Goal: Task Accomplishment & Management: Use online tool/utility

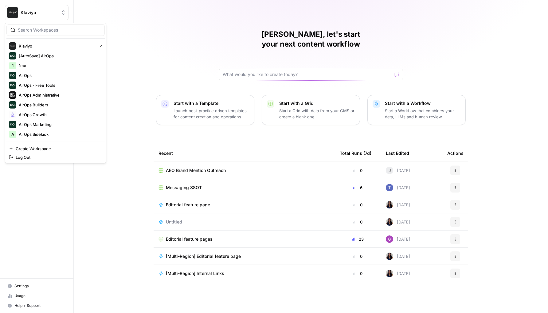
click at [54, 12] on span "Klaviyo" at bounding box center [39, 13] width 37 height 6
click at [28, 76] on span "AirOps" at bounding box center [59, 75] width 81 height 6
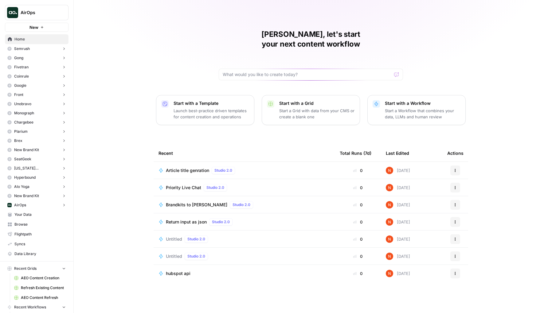
click at [186, 168] on span "Article title genration" at bounding box center [187, 171] width 43 height 6
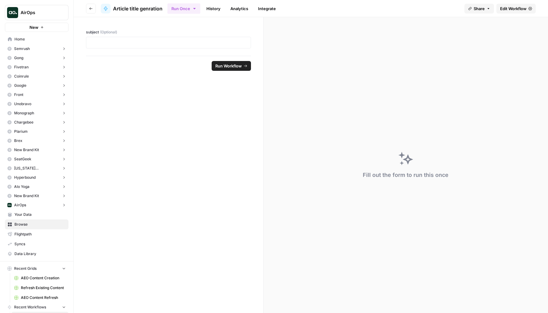
click at [519, 10] on span "Edit Workflow" at bounding box center [513, 9] width 26 height 6
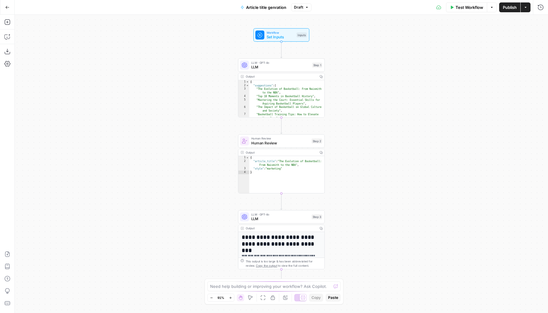
click at [9, 9] on icon "button" at bounding box center [7, 7] width 4 height 4
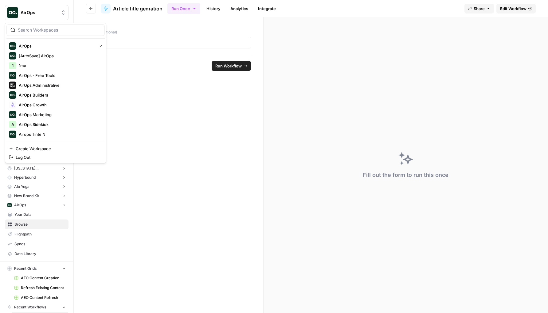
click at [39, 15] on span "AirOps" at bounding box center [39, 13] width 37 height 6
click at [189, 71] on footer "Run Workflow" at bounding box center [168, 66] width 165 height 20
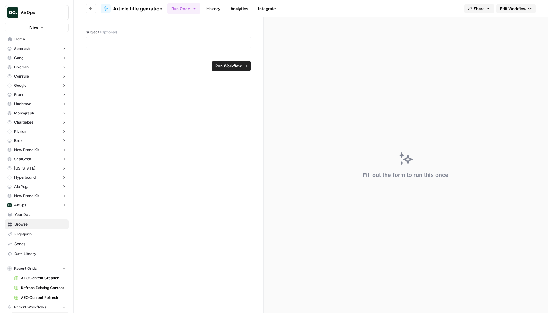
click at [94, 10] on button "Go back" at bounding box center [91, 9] width 10 height 10
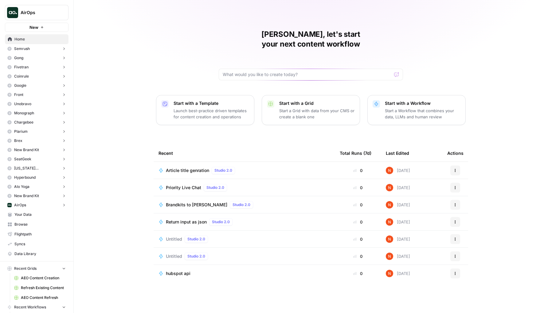
click at [39, 222] on span "Browse" at bounding box center [39, 225] width 51 height 6
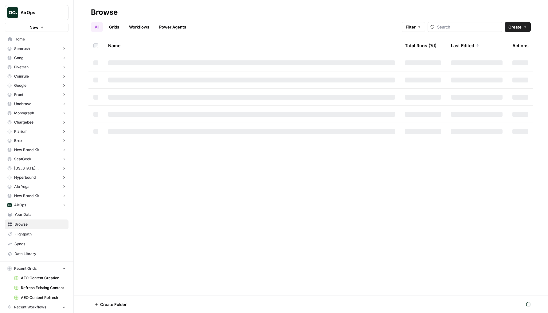
click at [120, 25] on link "Grids" at bounding box center [113, 27] width 17 height 10
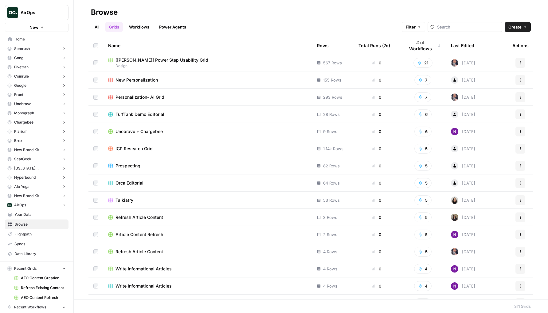
click at [160, 62] on span "[[PERSON_NAME]] Power Step Usability Grid" at bounding box center [161, 60] width 93 height 6
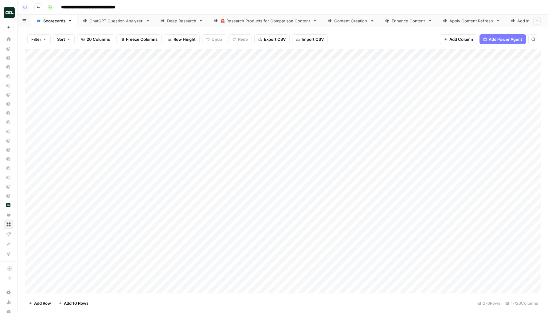
click at [90, 78] on div "Add Column" at bounding box center [282, 171] width 515 height 244
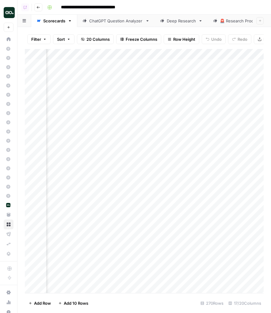
scroll to position [0, 499]
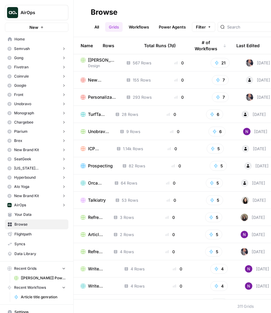
scroll to position [0, 75]
